Goal: Information Seeking & Learning: Learn about a topic

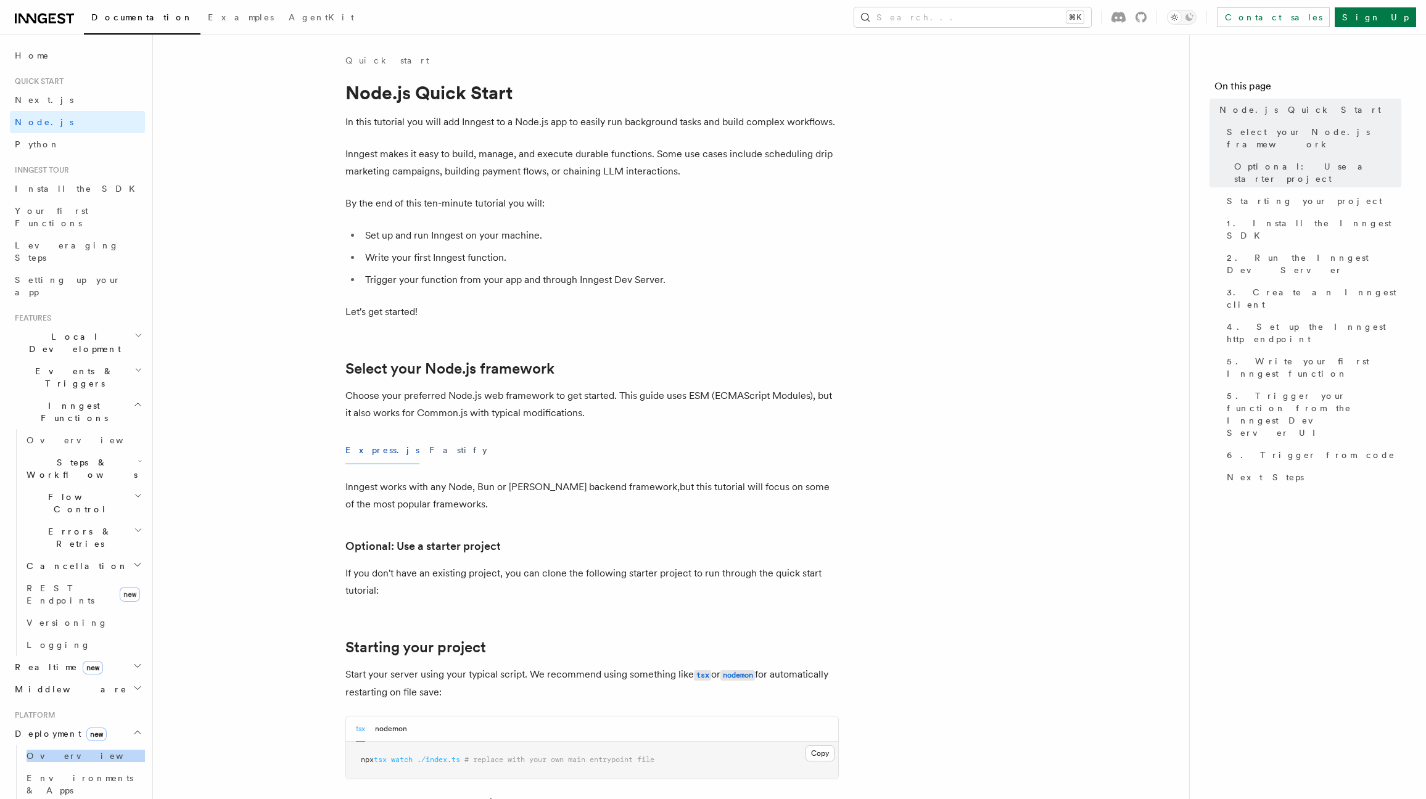
scroll to position [77, 0]
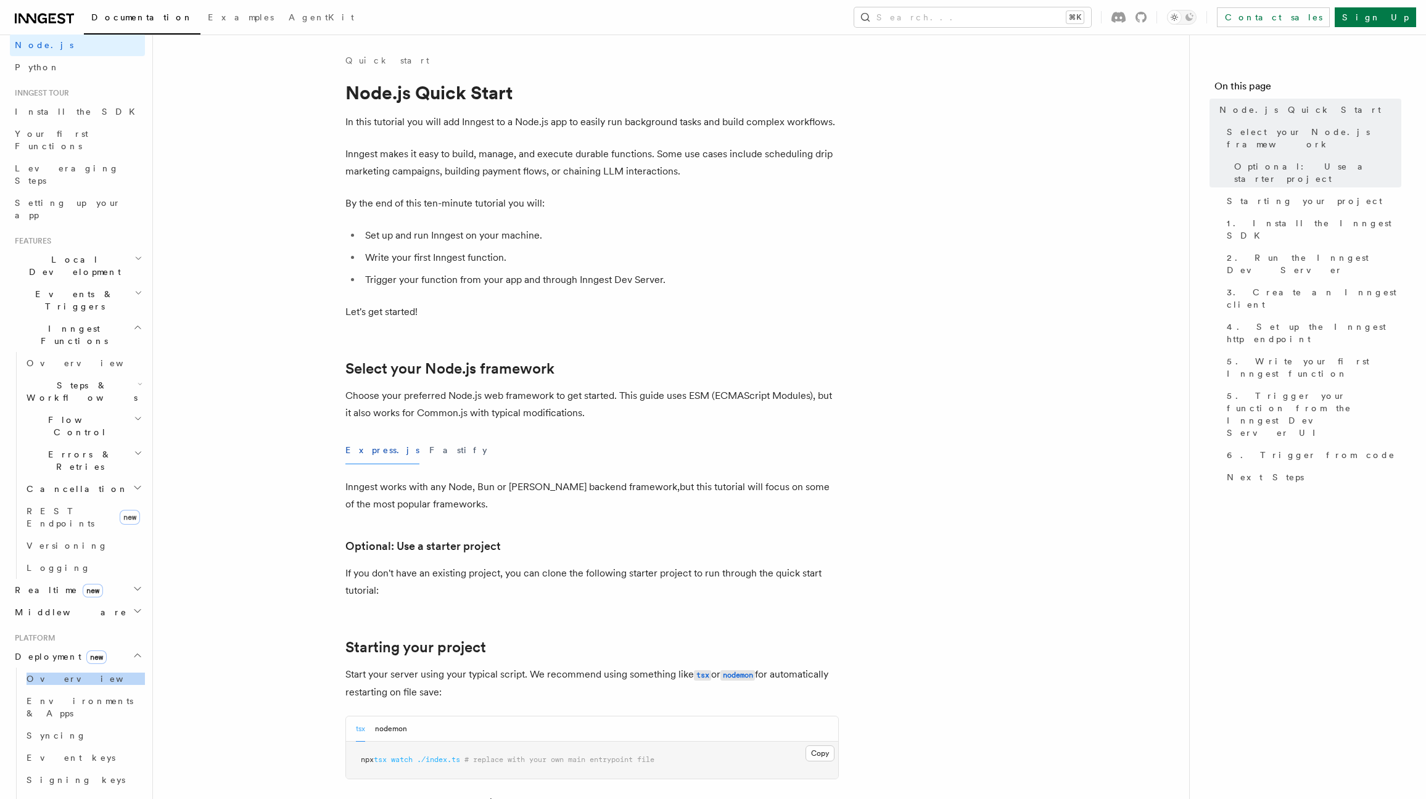
click at [110, 20] on span "Documentation" at bounding box center [142, 17] width 102 height 10
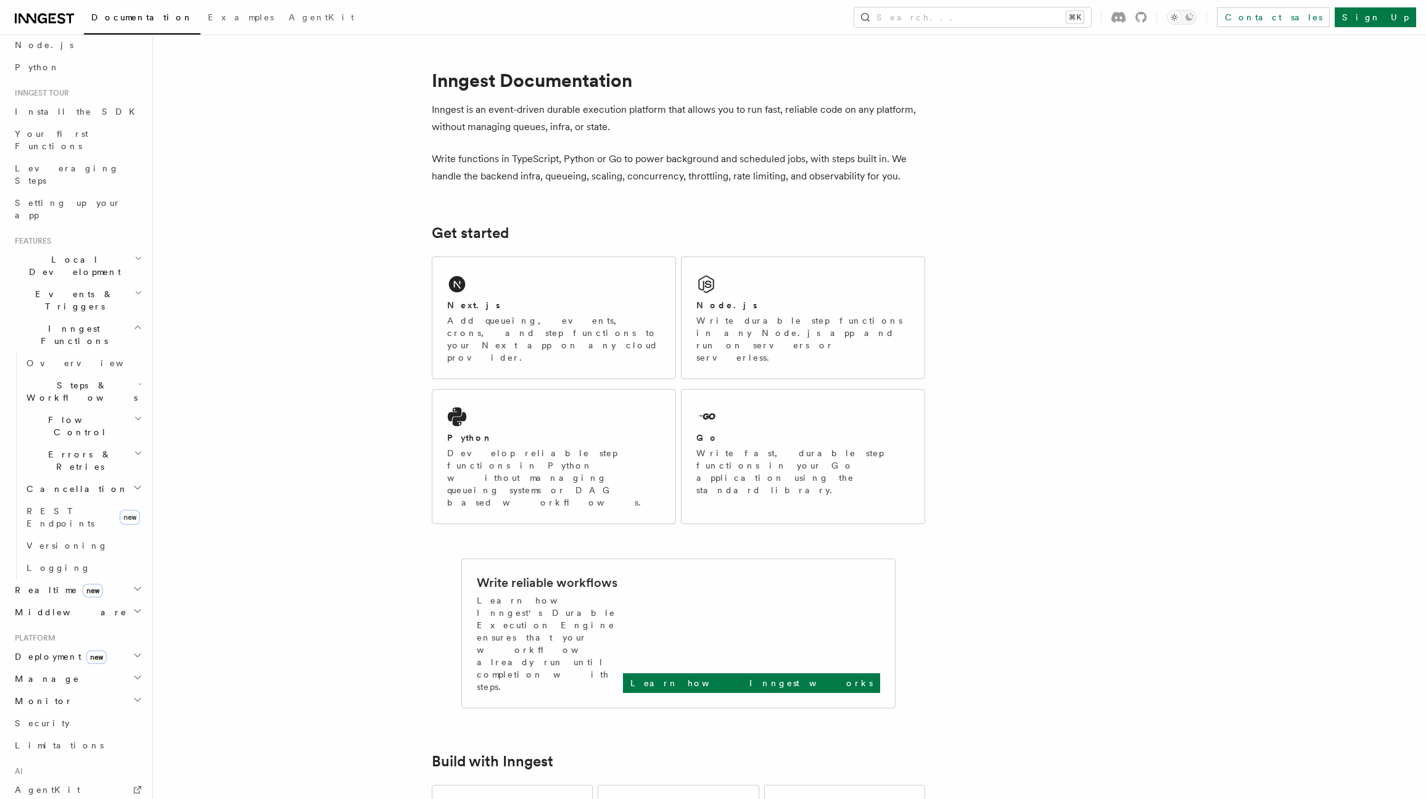
click at [47, 20] on icon at bounding box center [44, 18] width 59 height 15
click at [986, 17] on button "Search... ⌘K" at bounding box center [972, 17] width 237 height 20
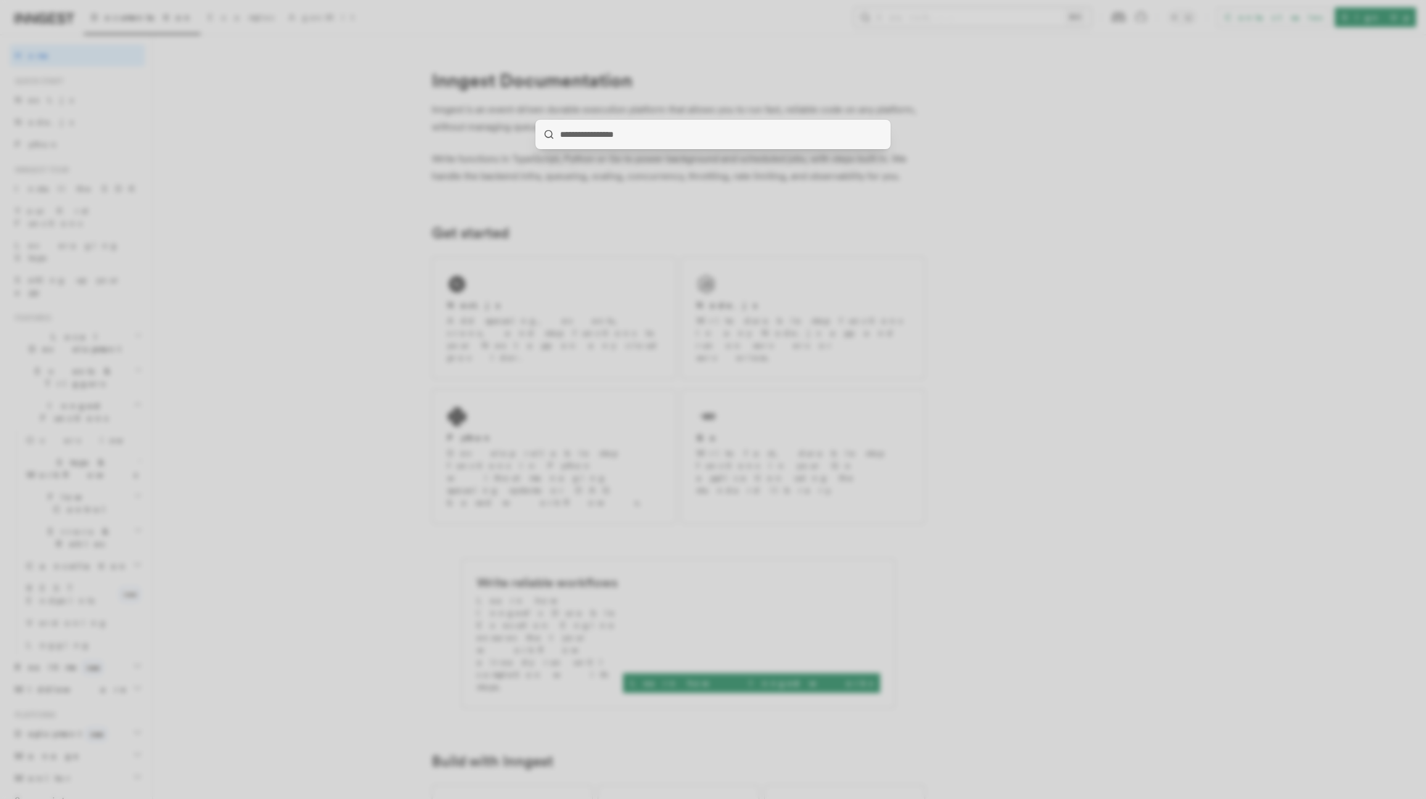
type input "*"
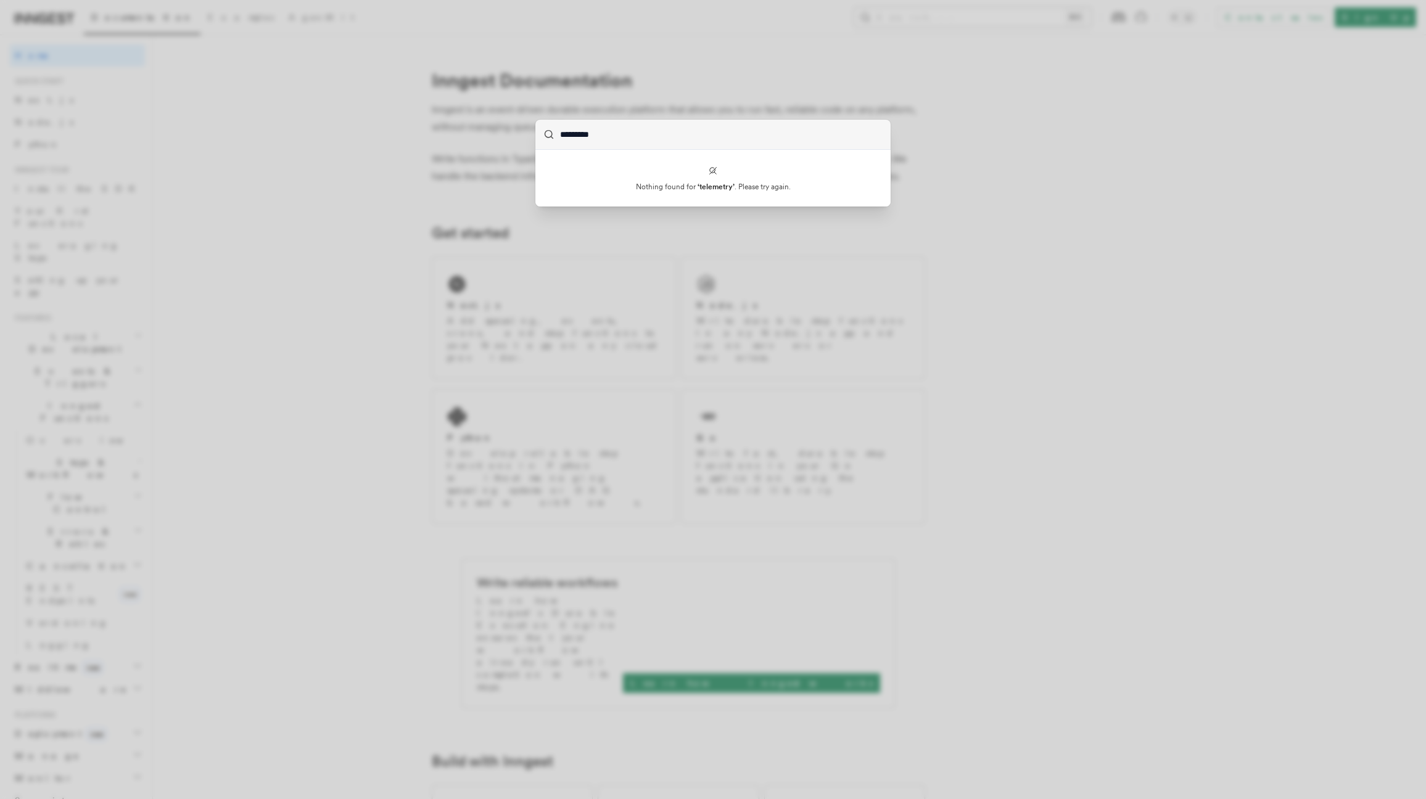
type input "*********"
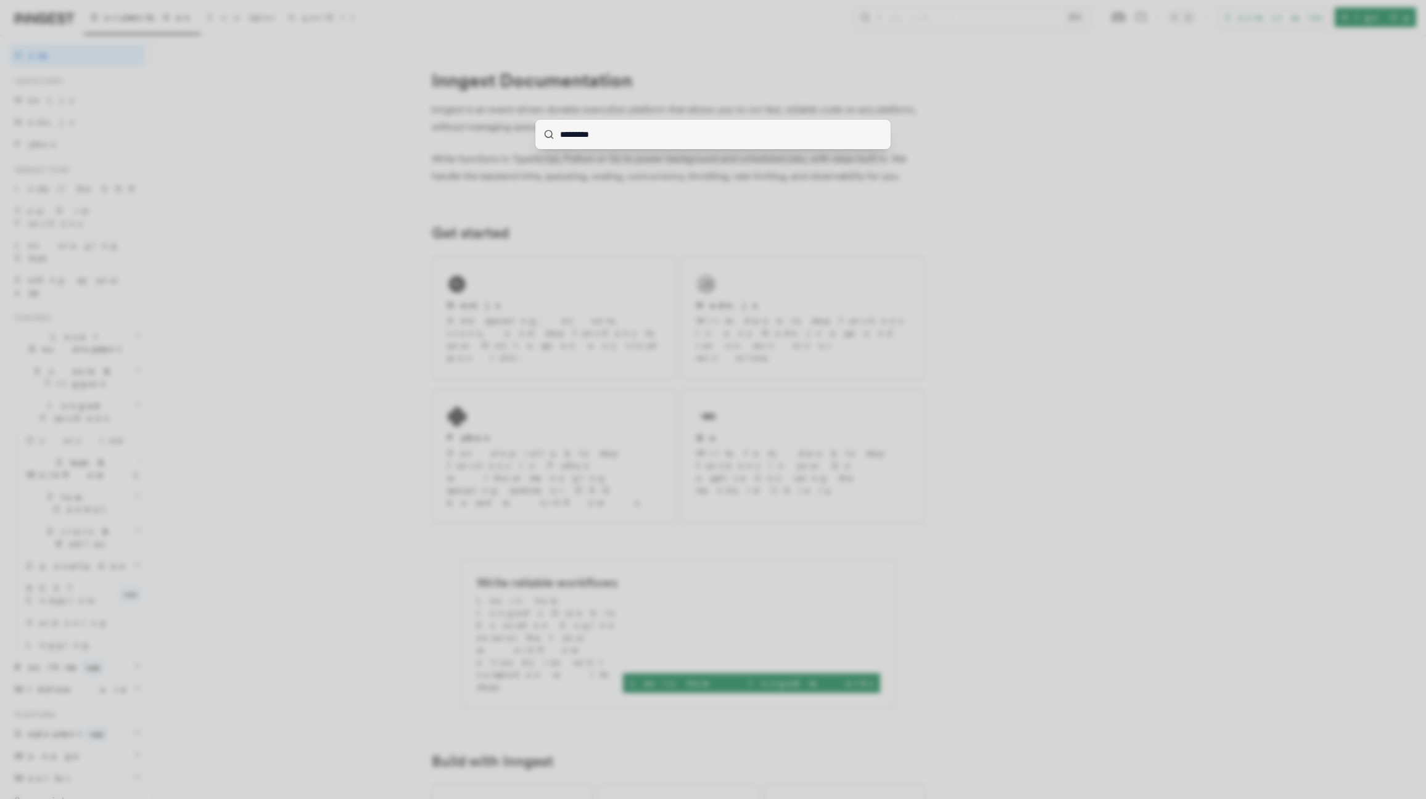
click at [1028, 253] on div "*********" at bounding box center [713, 399] width 1426 height 799
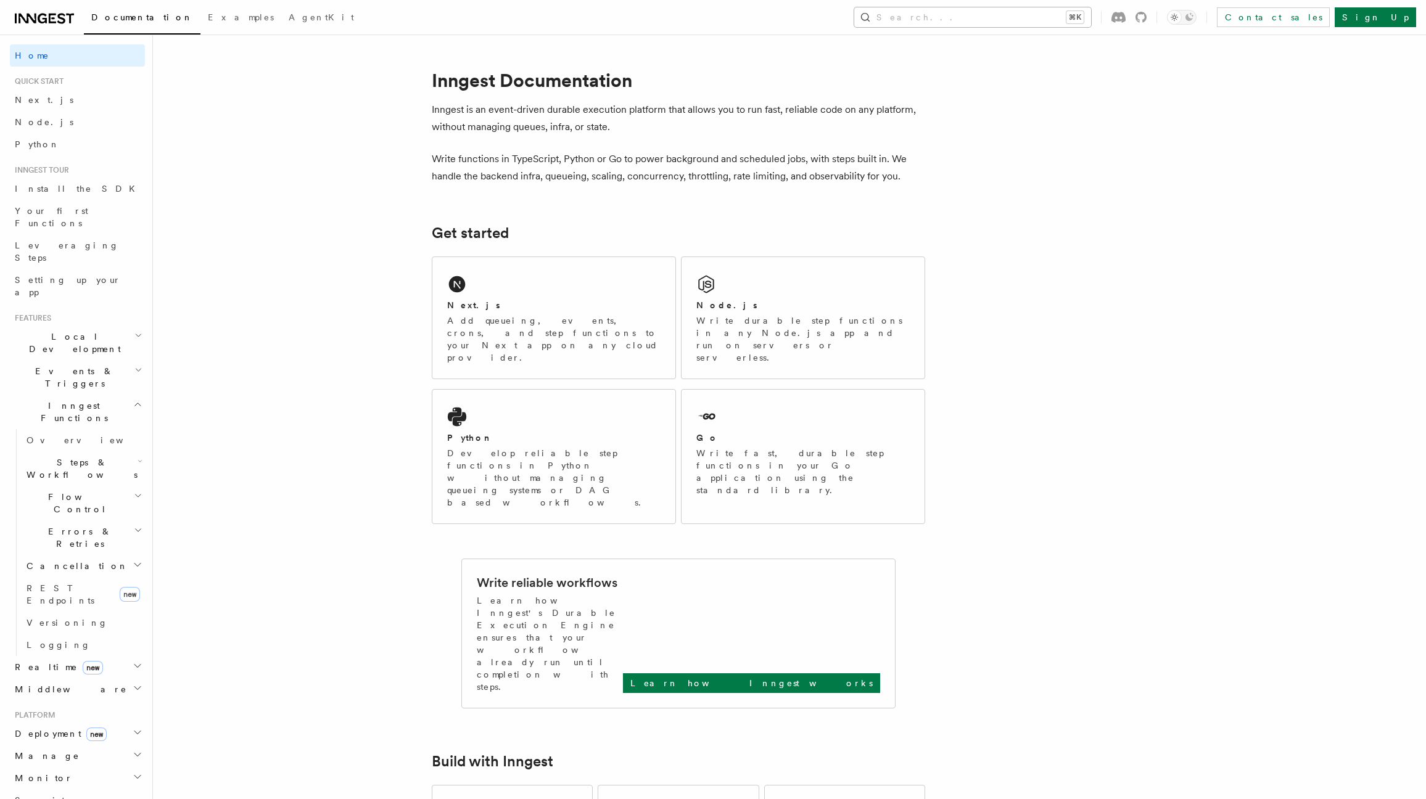
click at [1063, 15] on button "Search... ⌘K" at bounding box center [972, 17] width 237 height 20
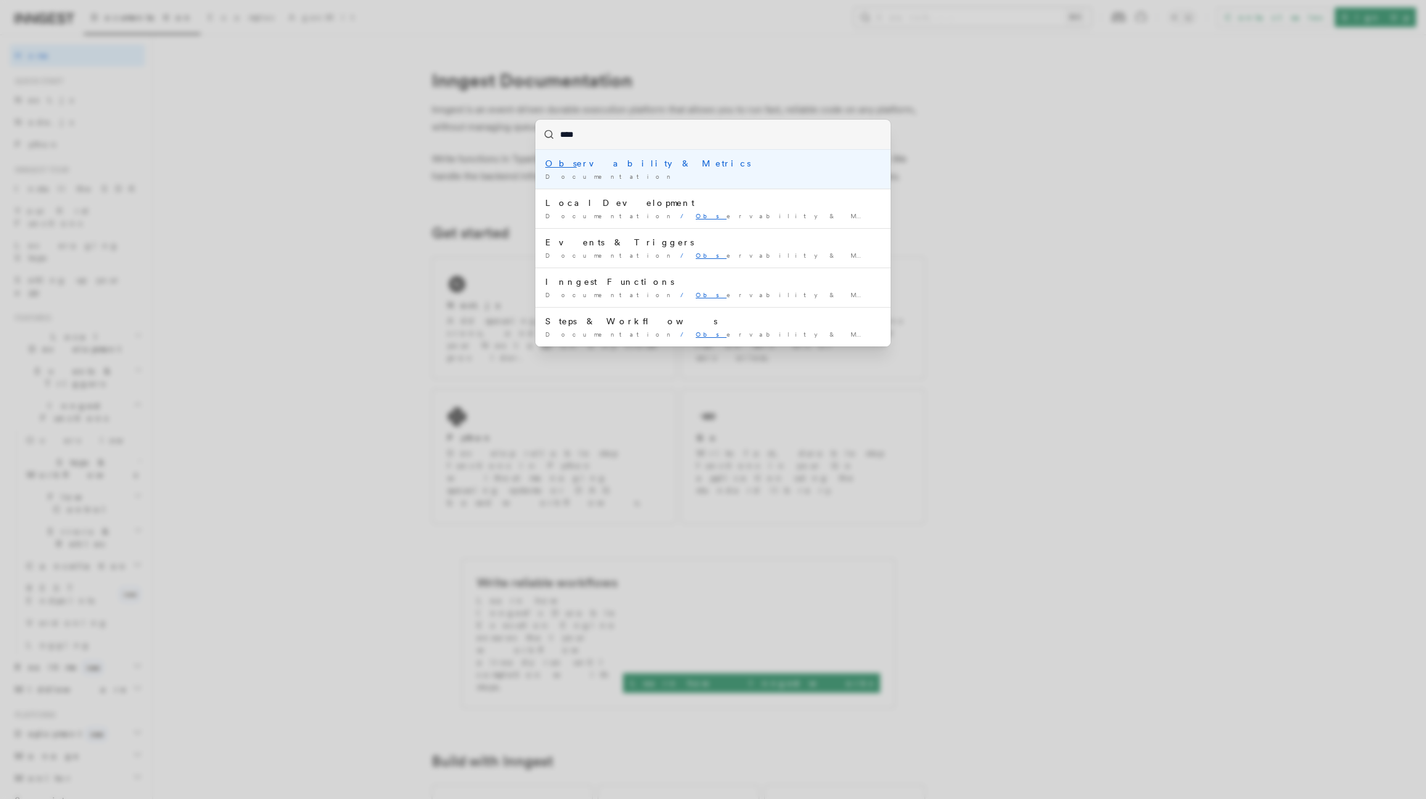
type input "*****"
click at [611, 163] on div "Obser vability & Metrics" at bounding box center [713, 163] width 336 height 12
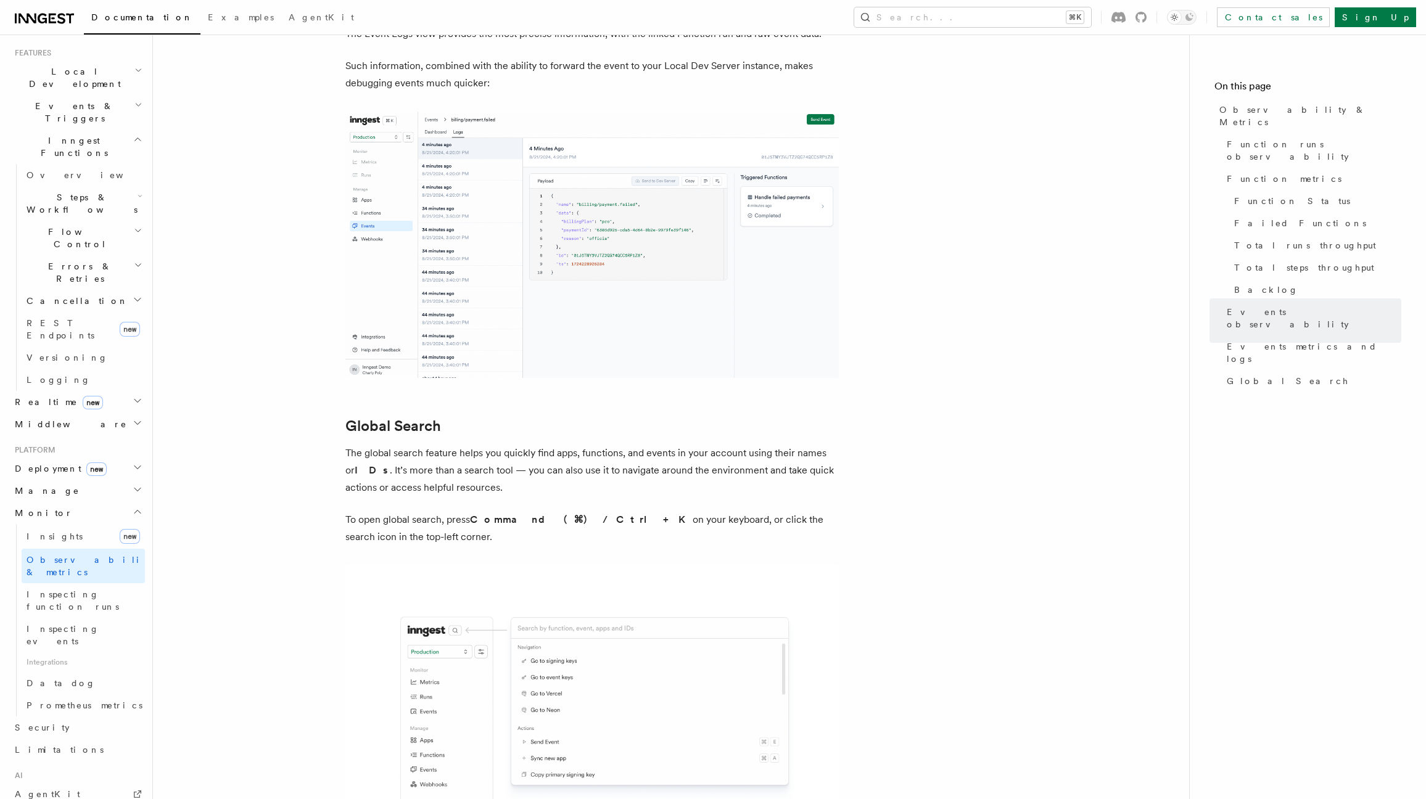
scroll to position [301, 0]
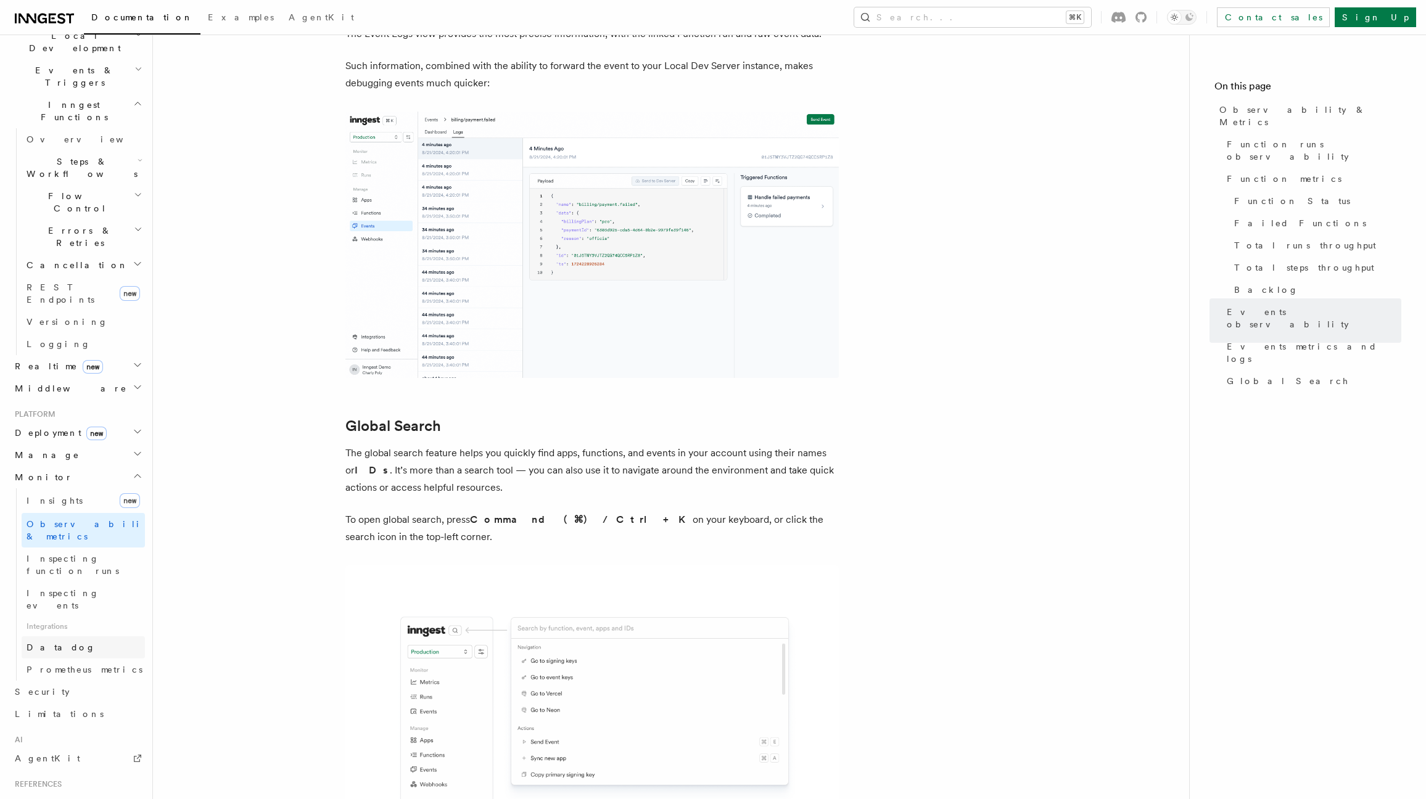
click at [68, 637] on link "Datadog" at bounding box center [83, 648] width 123 height 22
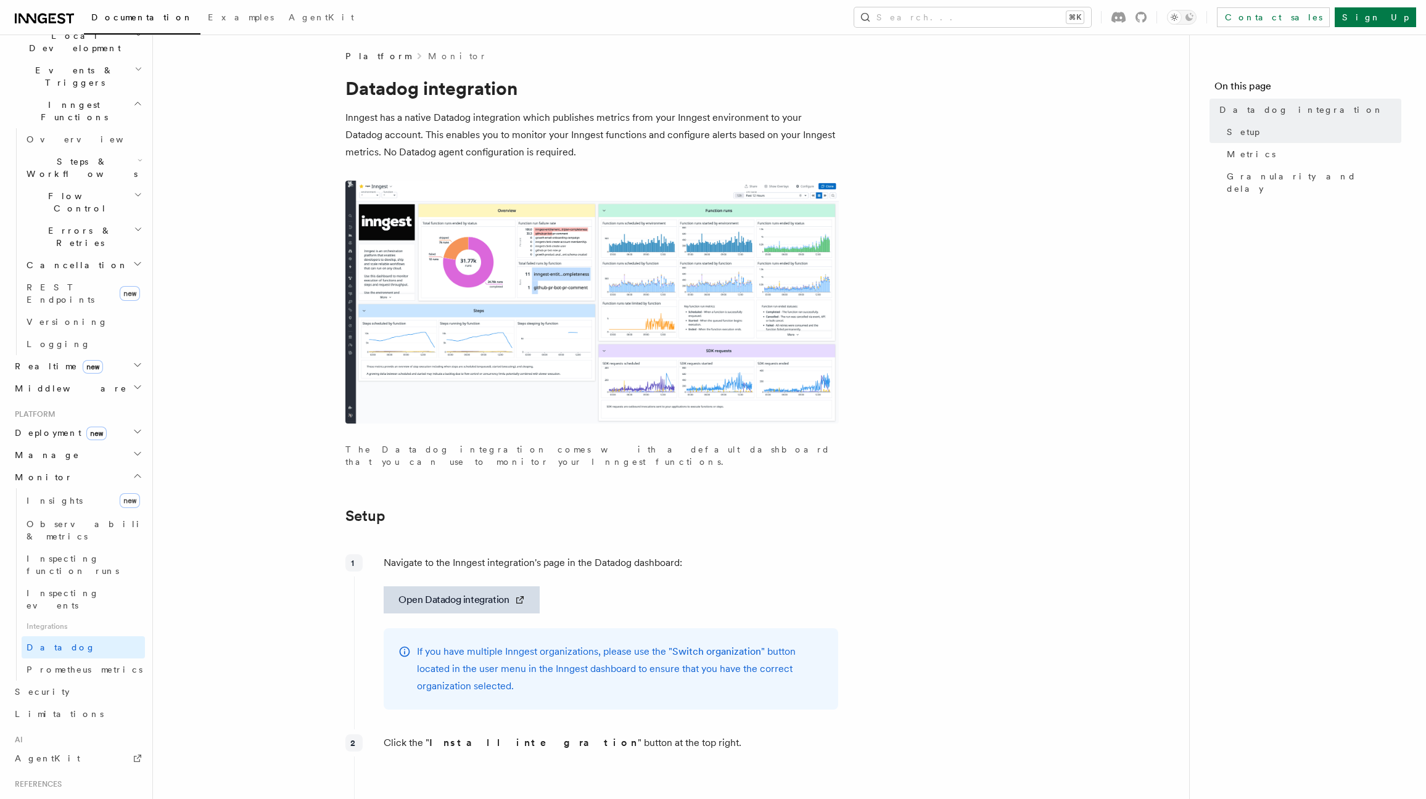
scroll to position [5, 0]
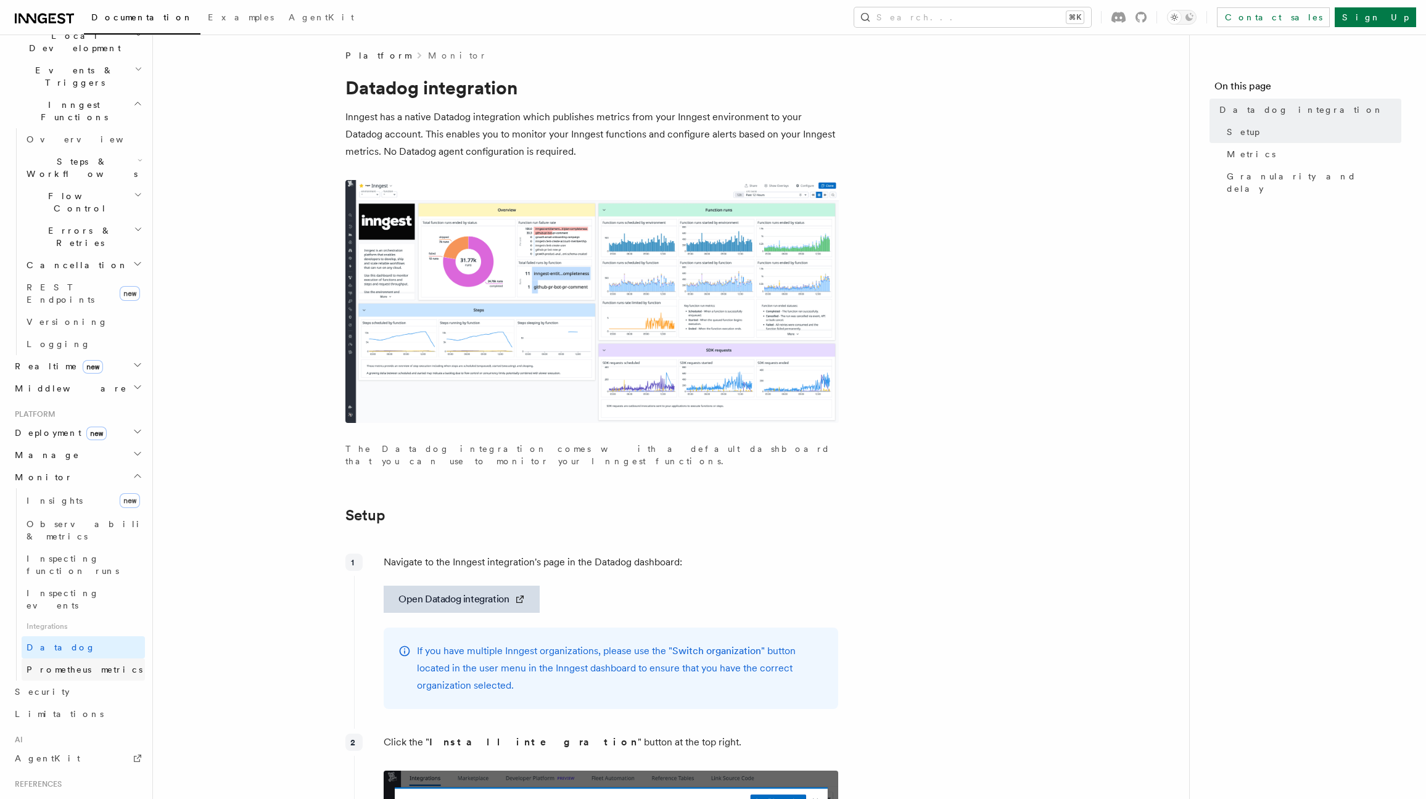
click at [56, 664] on span "Prometheus metrics" at bounding box center [85, 670] width 116 height 12
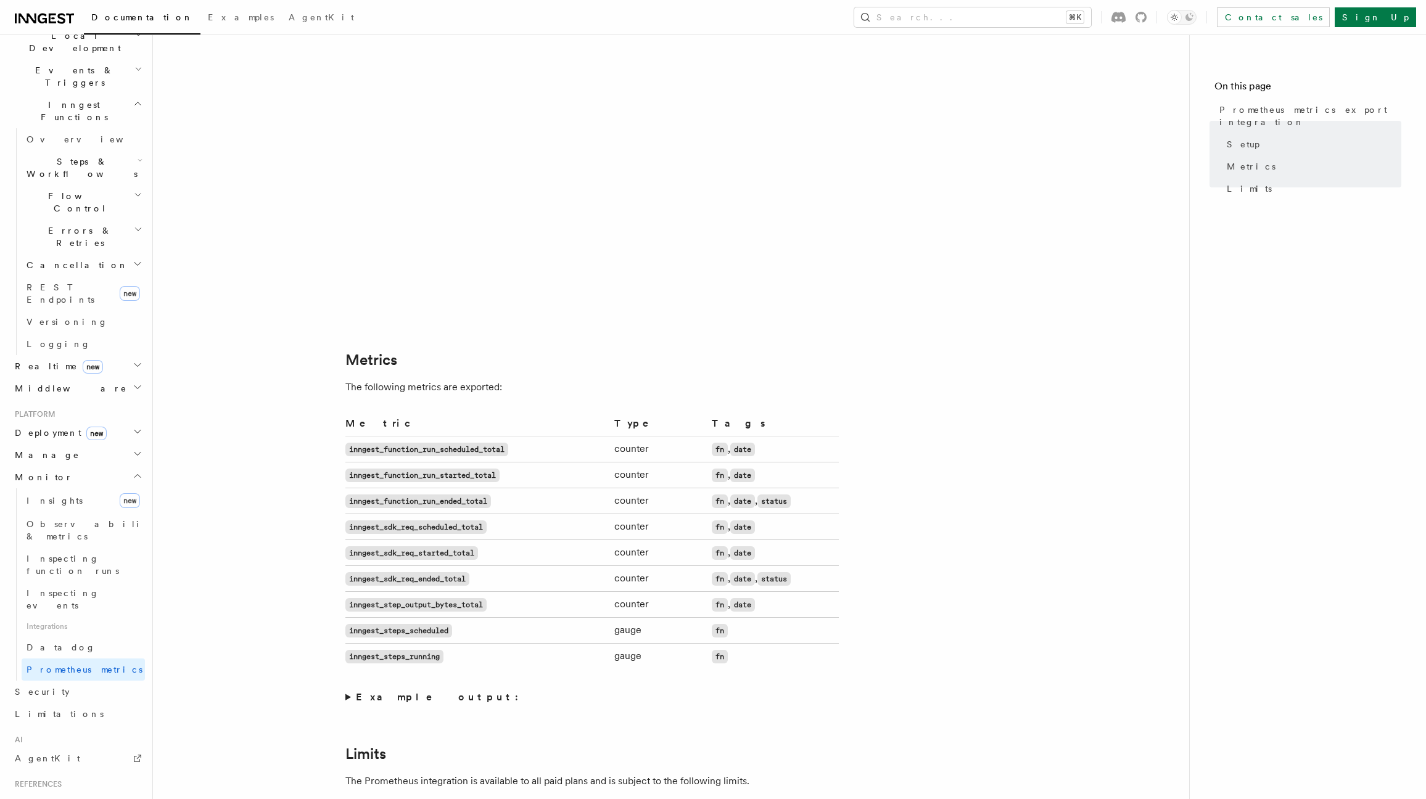
scroll to position [529, 0]
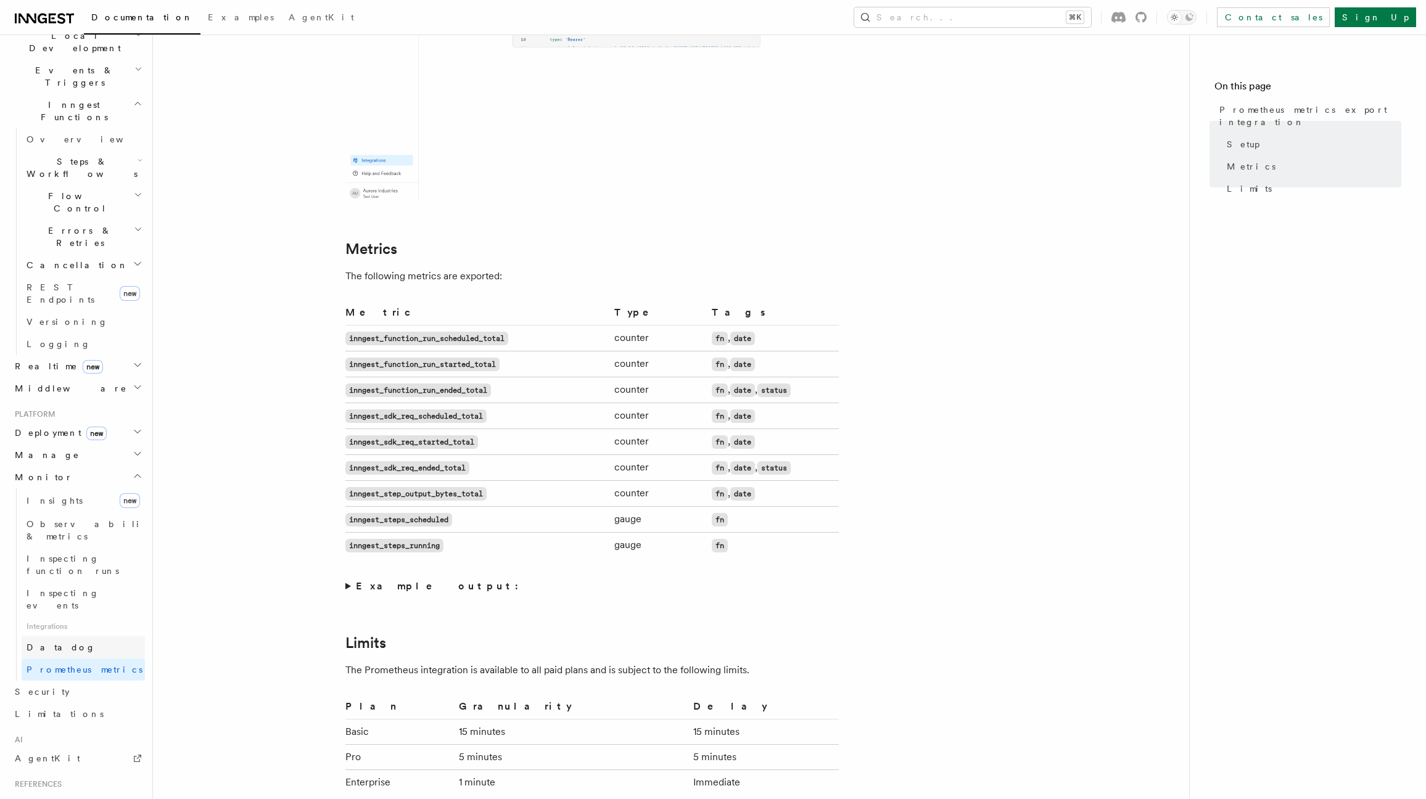
click at [81, 637] on link "Datadog" at bounding box center [83, 648] width 123 height 22
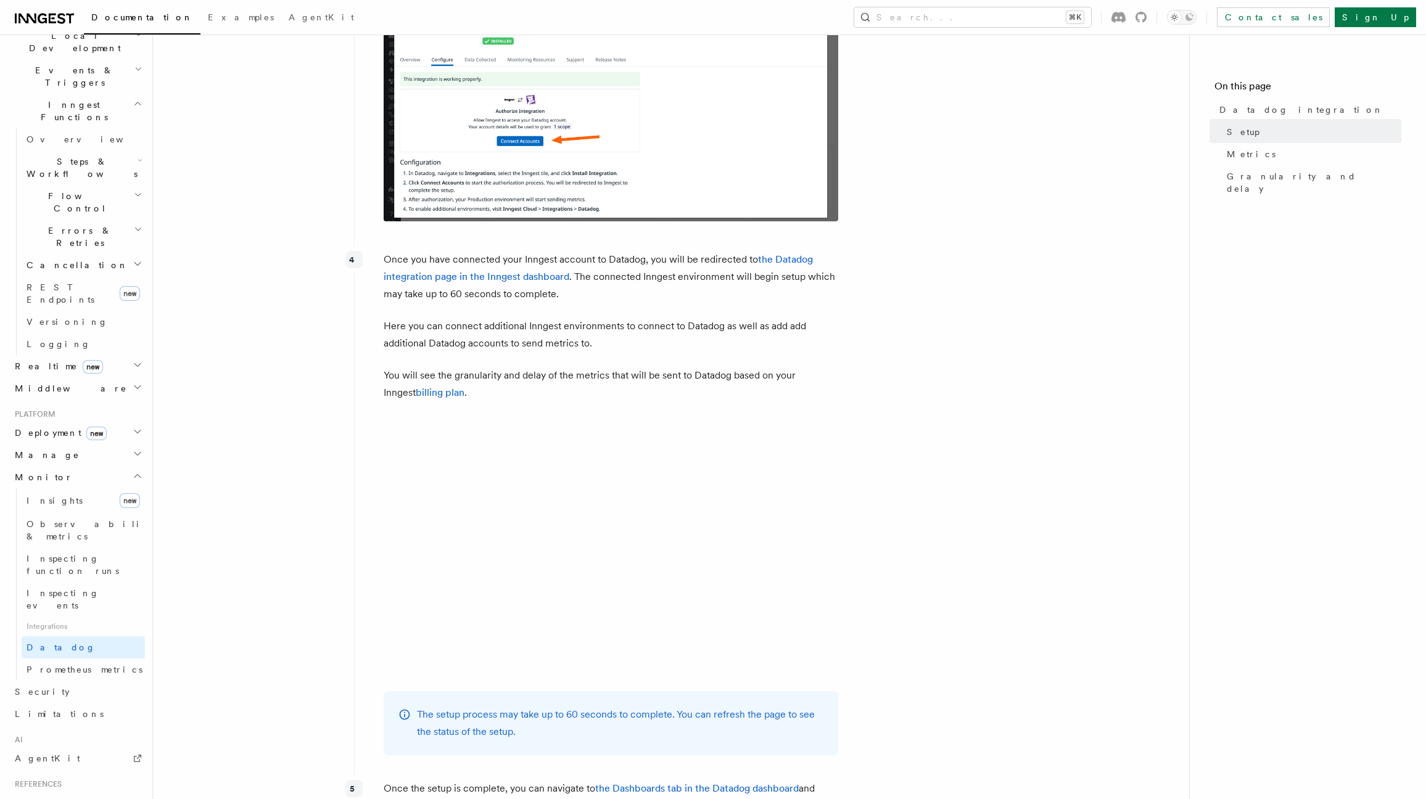
scroll to position [1166, 0]
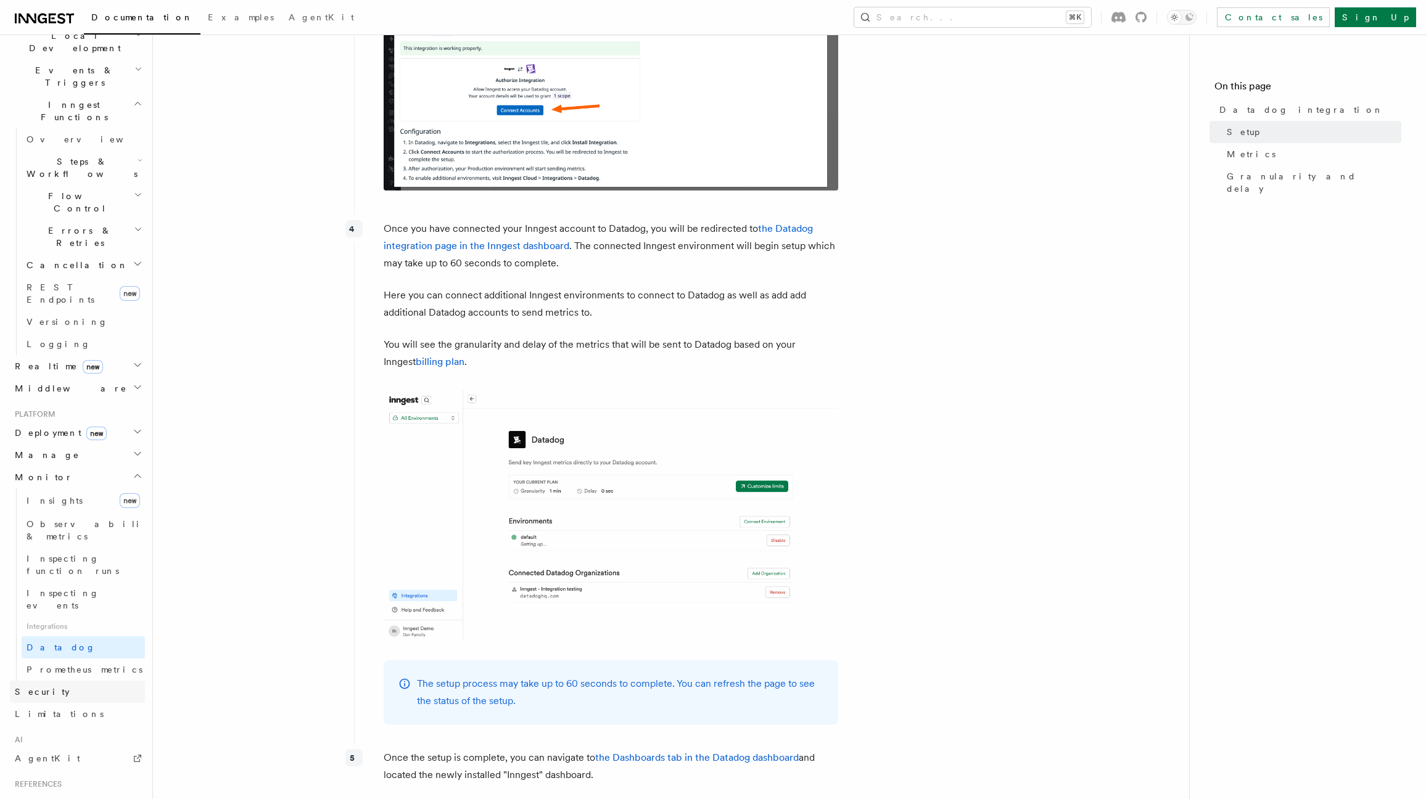
click at [35, 686] on span "Security" at bounding box center [42, 692] width 55 height 12
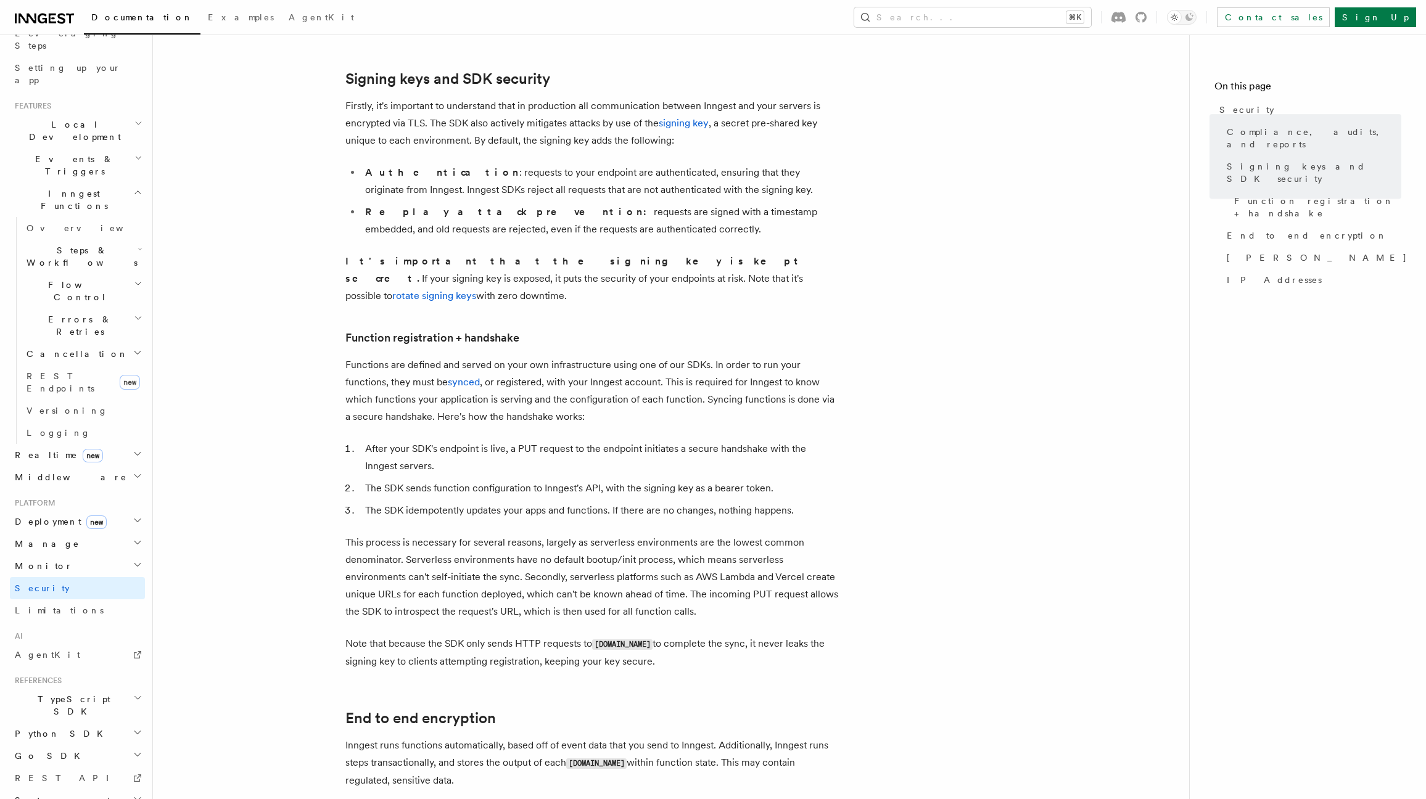
scroll to position [331, 0]
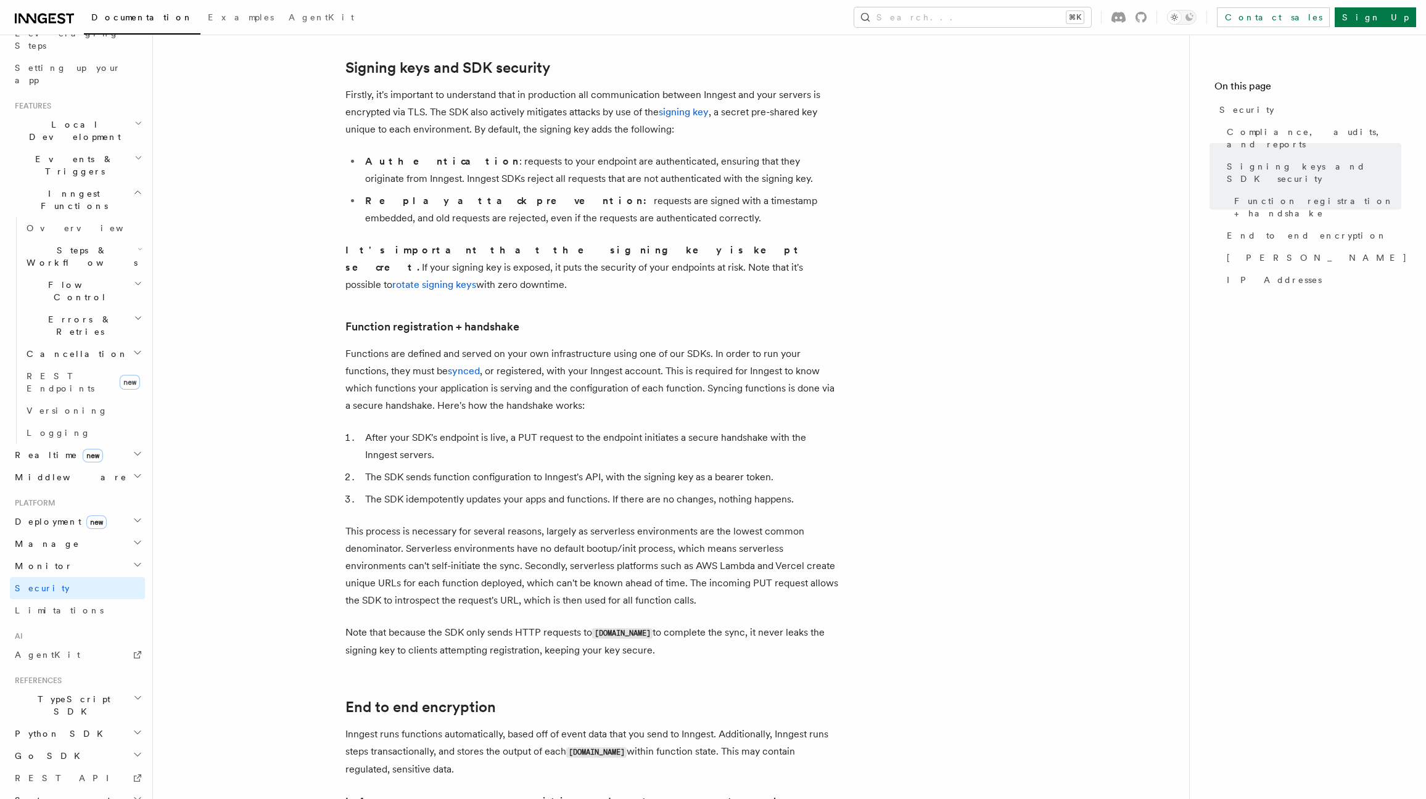
click at [43, 560] on span "Monitor" at bounding box center [41, 566] width 63 height 12
click at [80, 643] on span "Inspecting function runs" at bounding box center [73, 654] width 93 height 22
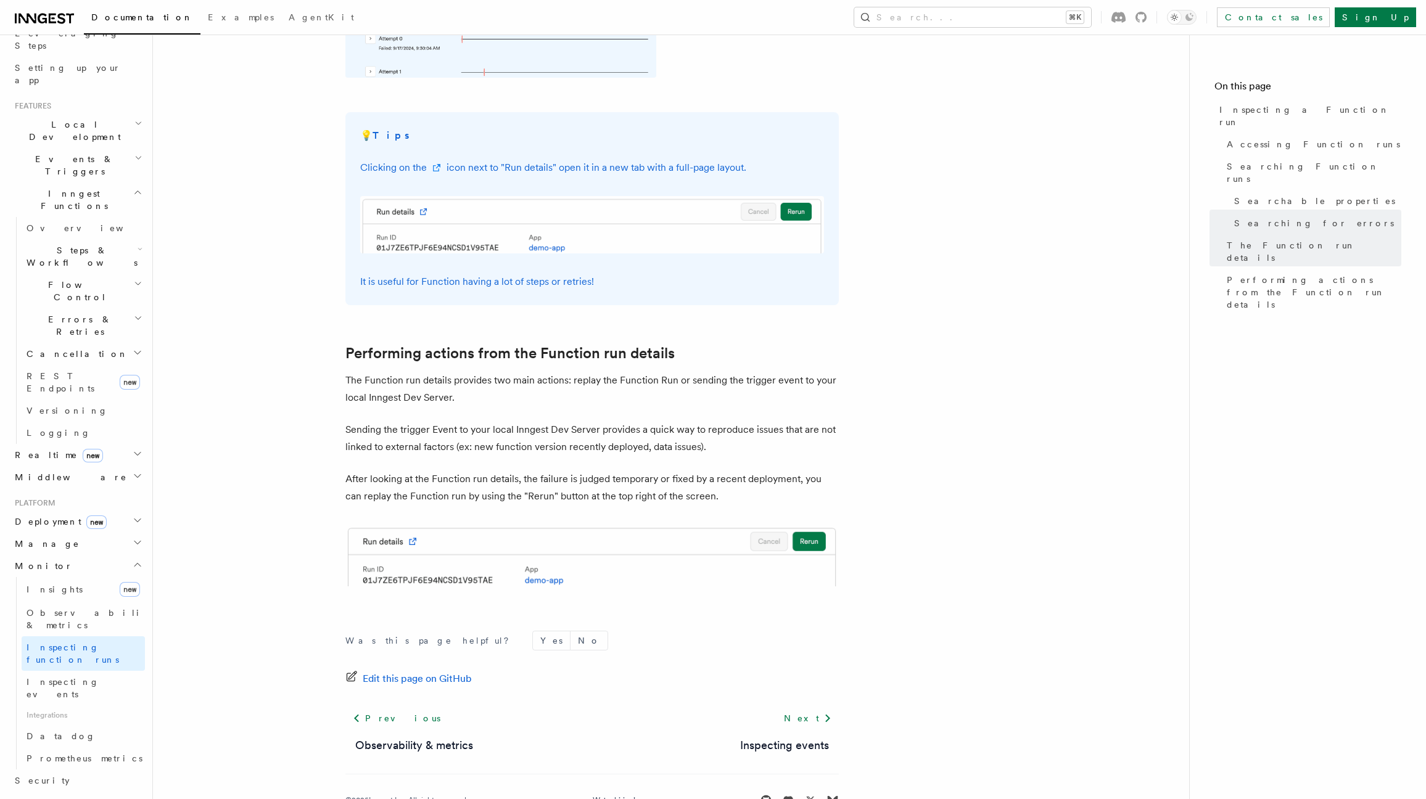
scroll to position [2962, 0]
